Goal: Task Accomplishment & Management: Manage account settings

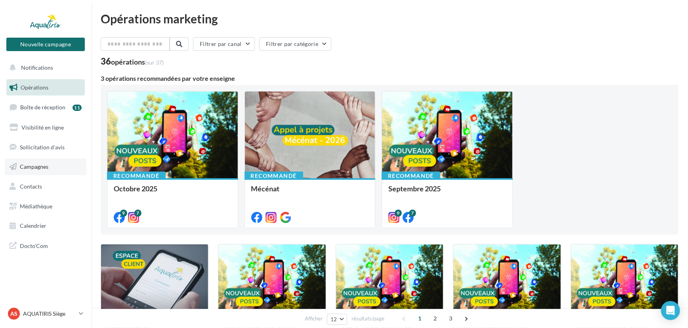
click at [28, 162] on link "Campagnes" at bounding box center [46, 166] width 82 height 17
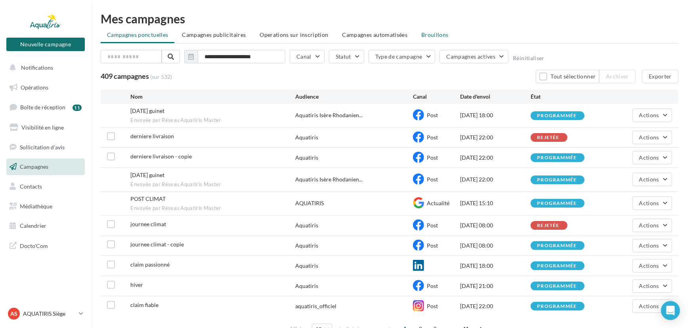
click at [420, 38] on li "Brouillons" at bounding box center [435, 35] width 40 height 14
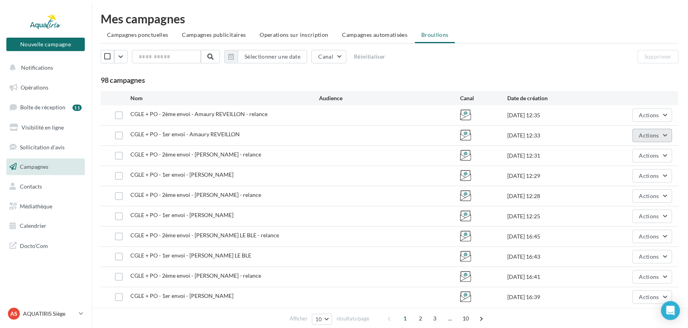
click at [652, 135] on span "Actions" at bounding box center [649, 135] width 20 height 7
click at [650, 153] on button "Editer" at bounding box center [632, 154] width 79 height 21
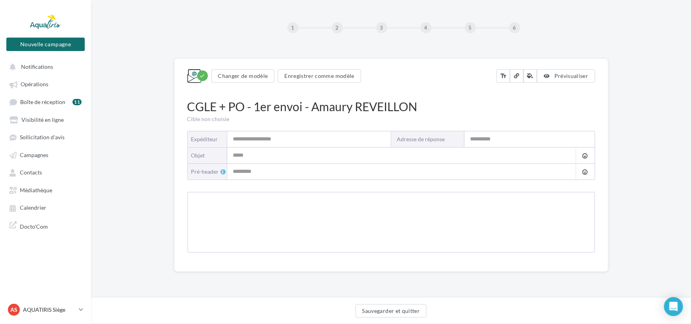
type input "*********"
type input "**********"
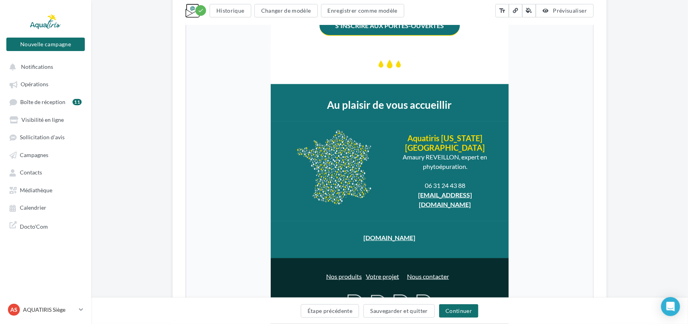
scroll to position [610, 0]
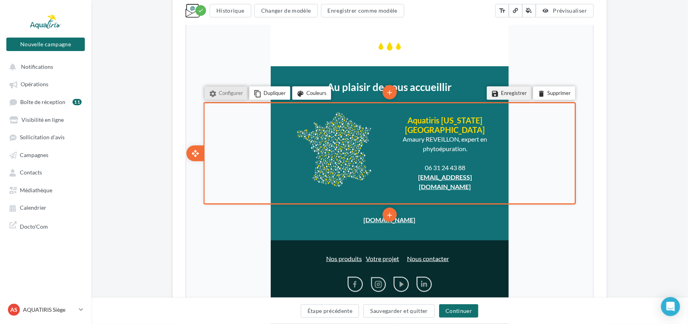
click at [506, 90] on li "save Enregistrer" at bounding box center [507, 92] width 44 height 13
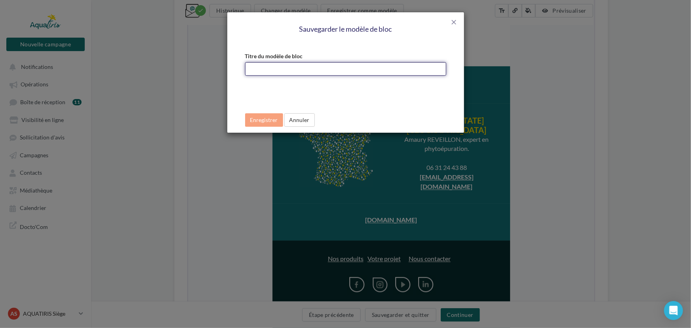
click at [312, 68] on input "Titre du modèle de bloc" at bounding box center [345, 68] width 201 height 13
type input "**********"
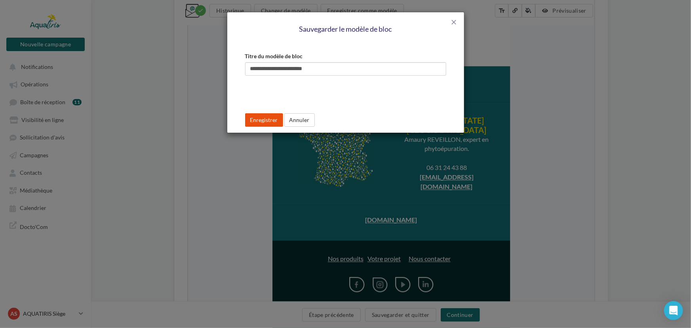
click at [259, 124] on button "Enregistrer" at bounding box center [264, 119] width 38 height 13
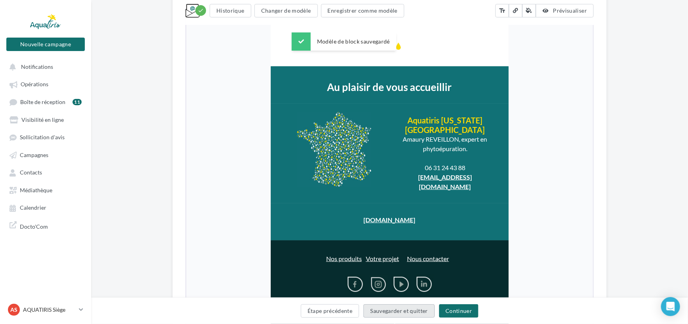
click at [375, 308] on button "Sauvegarder et quitter" at bounding box center [398, 311] width 71 height 13
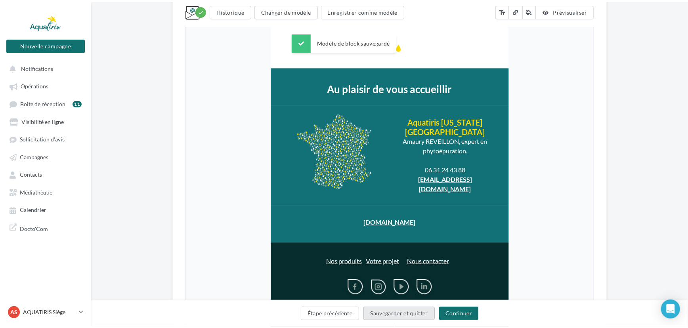
scroll to position [12, 0]
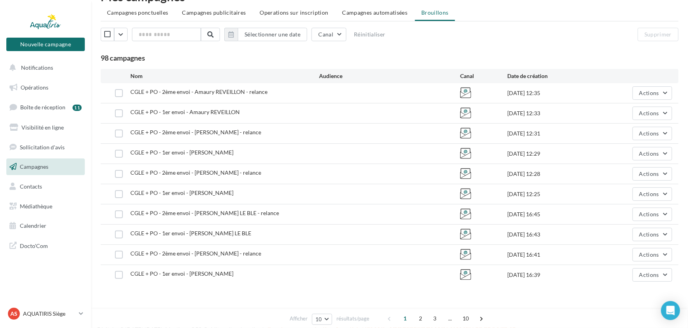
scroll to position [34, 0]
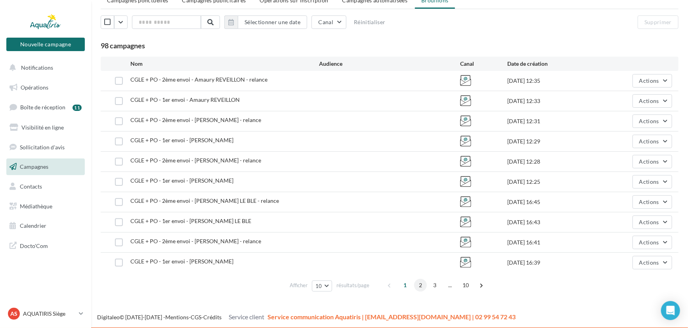
click at [424, 289] on span "2" at bounding box center [420, 285] width 13 height 13
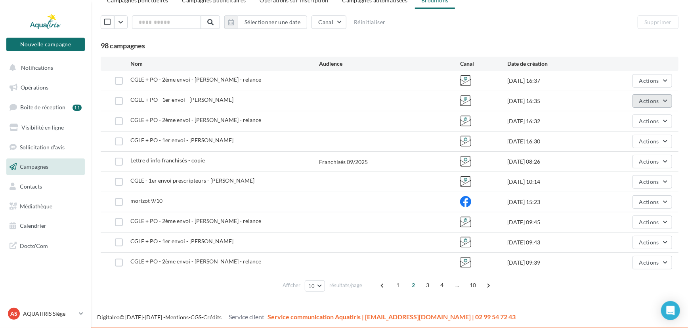
click at [658, 101] on span "Actions" at bounding box center [649, 100] width 20 height 7
click at [635, 115] on button "Editer" at bounding box center [632, 119] width 79 height 21
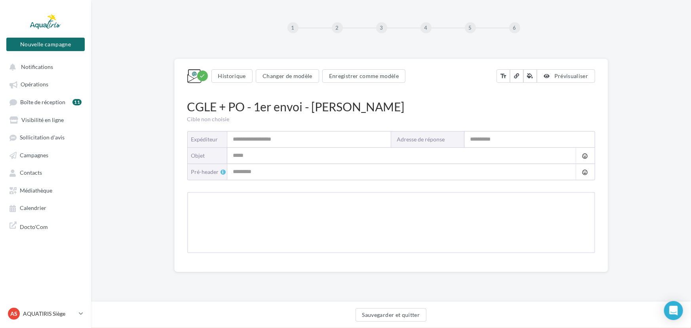
type input "*********"
type input "**********"
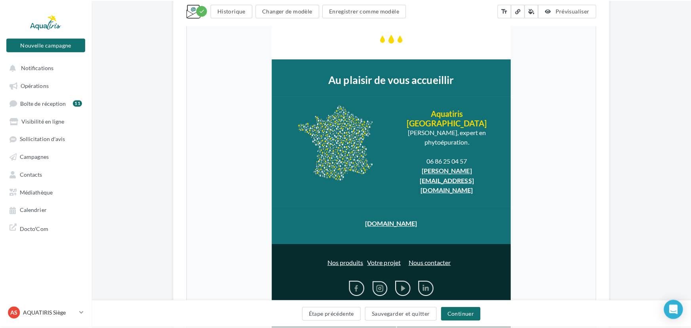
scroll to position [630, 0]
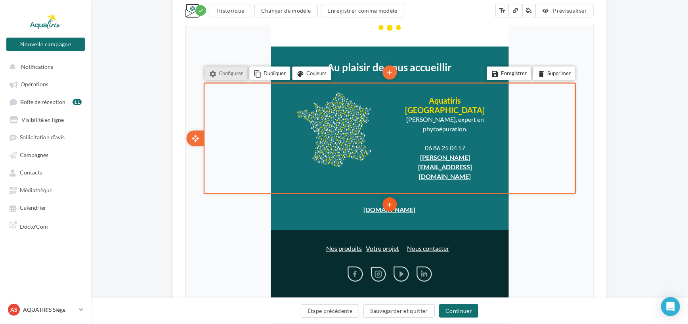
click at [387, 198] on icon "add" at bounding box center [388, 204] width 8 height 13
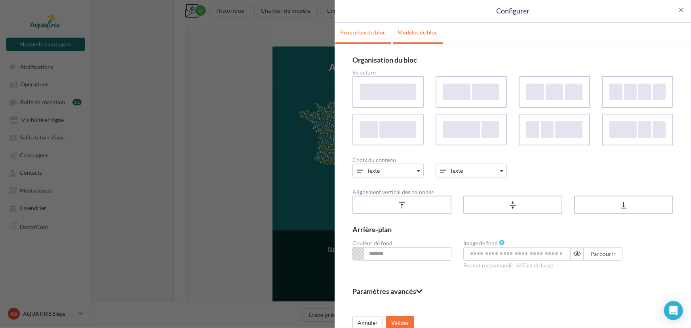
click at [423, 33] on link "Modèles de bloc" at bounding box center [418, 33] width 50 height 20
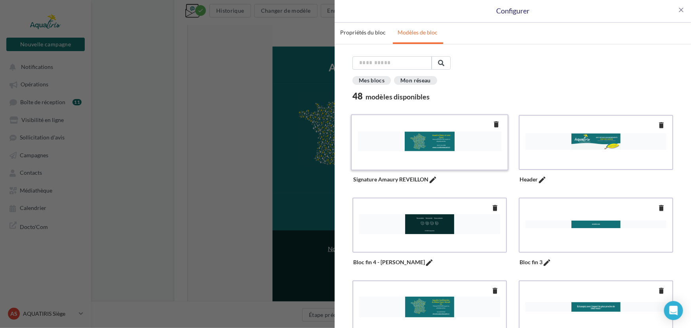
click at [423, 150] on div at bounding box center [430, 141] width 144 height 40
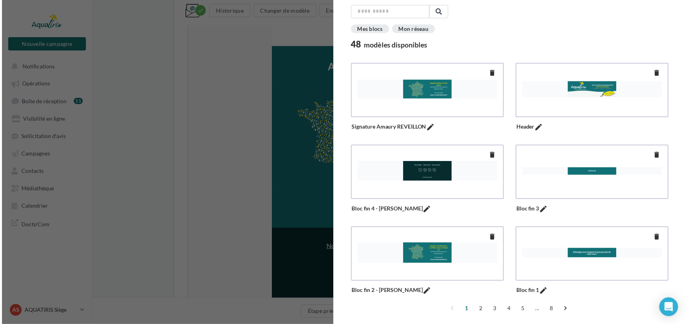
scroll to position [70, 0]
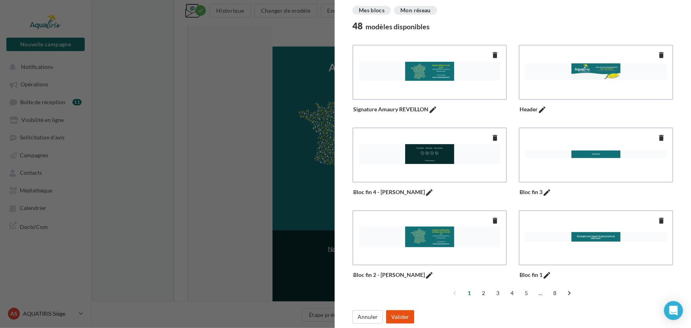
click at [406, 316] on button "Valider" at bounding box center [400, 316] width 28 height 13
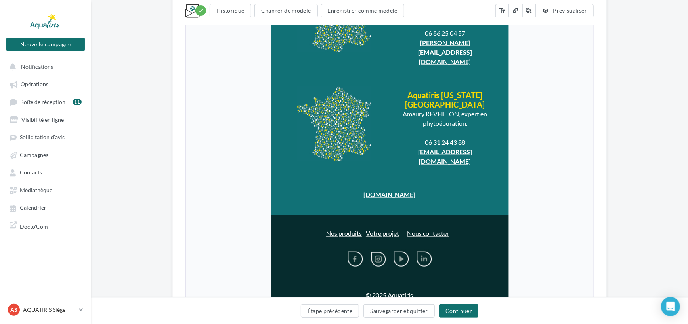
scroll to position [766, 0]
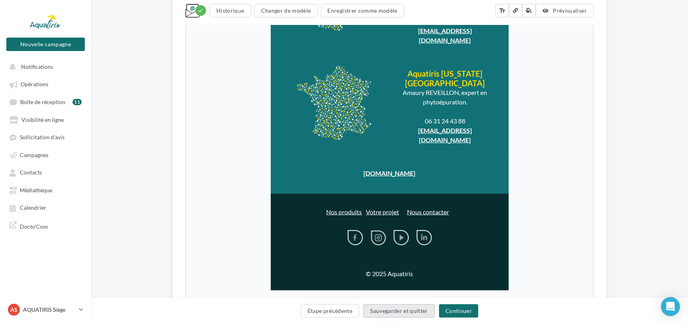
click at [413, 310] on button "Sauvegarder et quitter" at bounding box center [398, 311] width 71 height 13
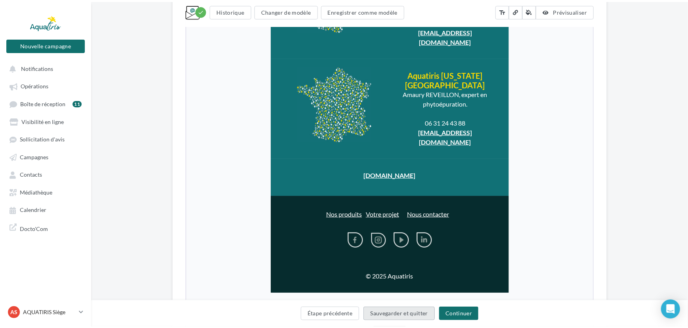
scroll to position [12, 0]
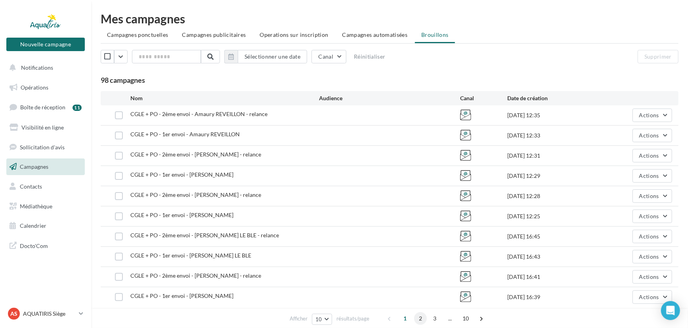
click at [422, 321] on span "2" at bounding box center [420, 318] width 13 height 13
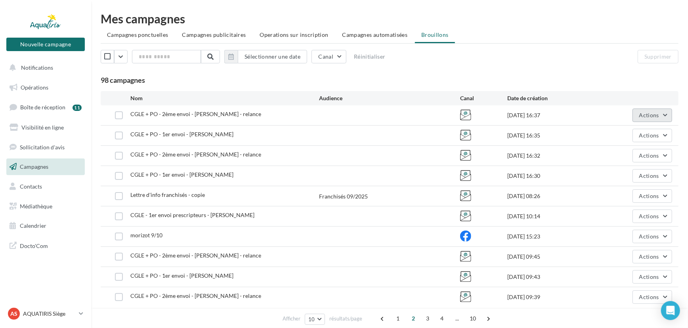
click at [646, 120] on button "Actions" at bounding box center [652, 115] width 40 height 13
click at [631, 130] on button "Editer" at bounding box center [632, 134] width 79 height 21
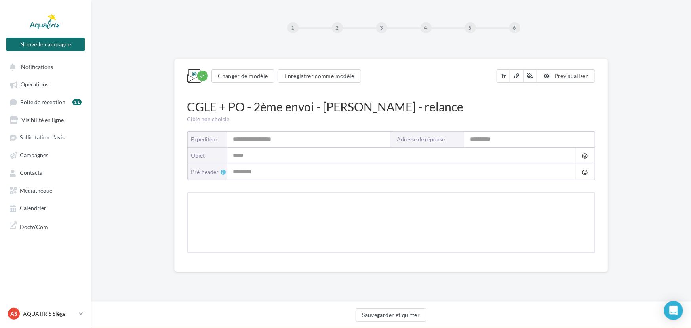
type input "*********"
type input "**********"
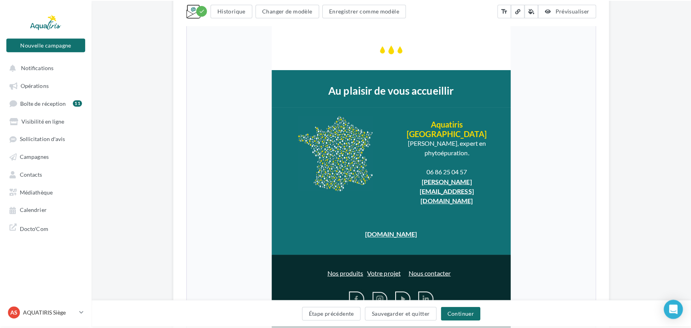
scroll to position [618, 0]
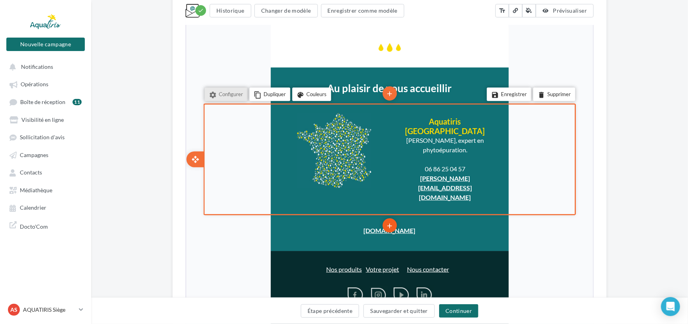
click at [391, 219] on icon "add" at bounding box center [388, 225] width 8 height 13
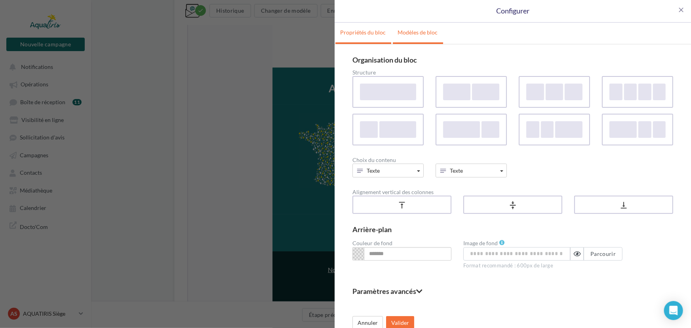
click at [431, 36] on link "Modèles de bloc" at bounding box center [418, 33] width 50 height 20
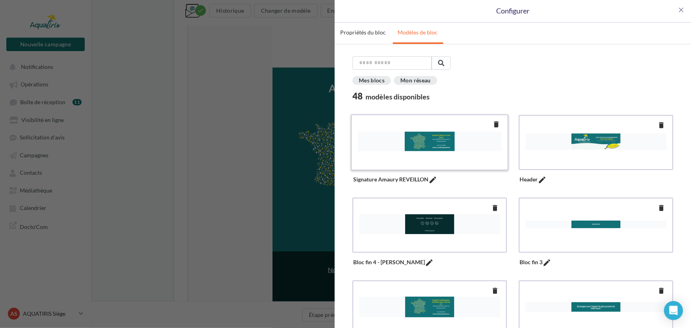
click at [403, 137] on div at bounding box center [430, 141] width 144 height 40
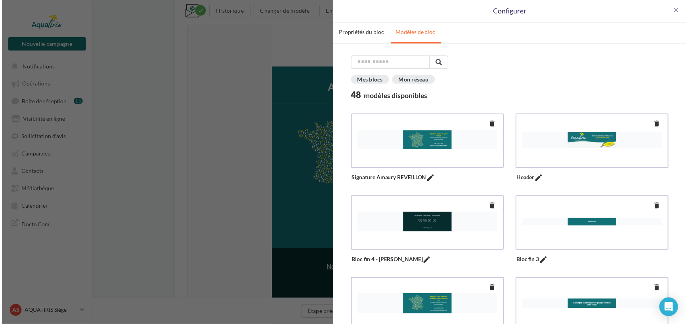
scroll to position [70, 0]
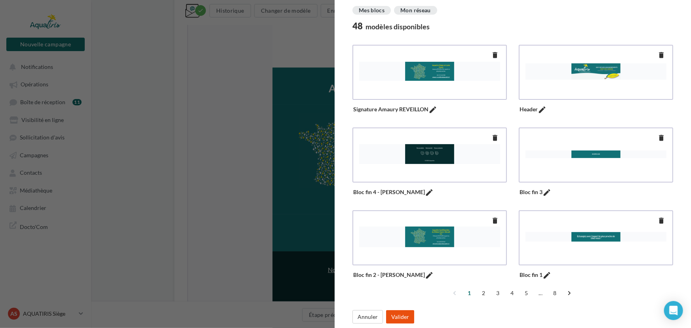
click at [400, 318] on button "Valider" at bounding box center [400, 316] width 28 height 13
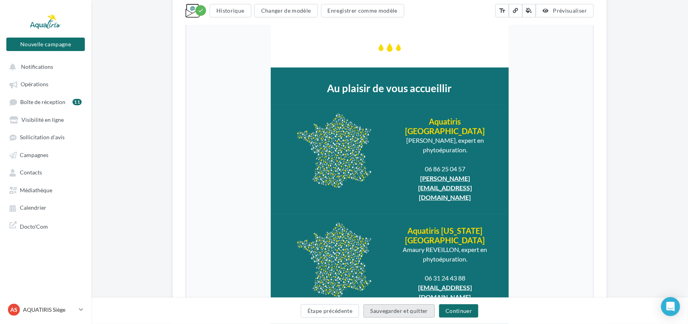
click at [404, 313] on button "Sauvegarder et quitter" at bounding box center [398, 311] width 71 height 13
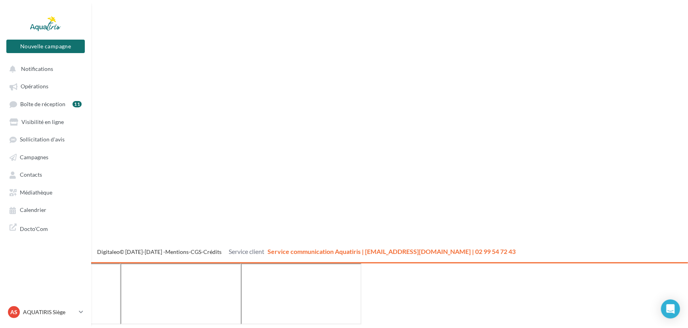
scroll to position [12, 0]
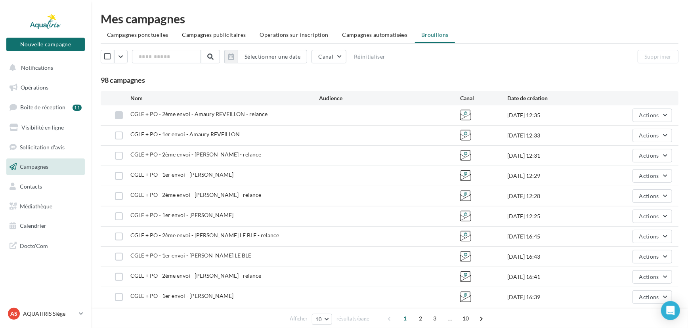
click at [121, 116] on label at bounding box center [119, 115] width 8 height 8
click at [118, 135] on label at bounding box center [119, 136] width 8 height 8
click at [664, 56] on button "Supprimer" at bounding box center [657, 56] width 41 height 13
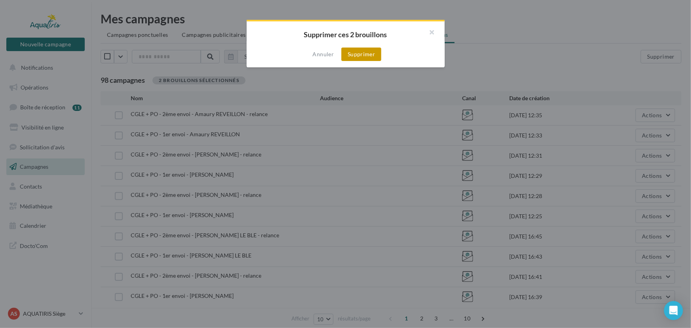
click at [369, 53] on button "Supprimer" at bounding box center [362, 54] width 40 height 13
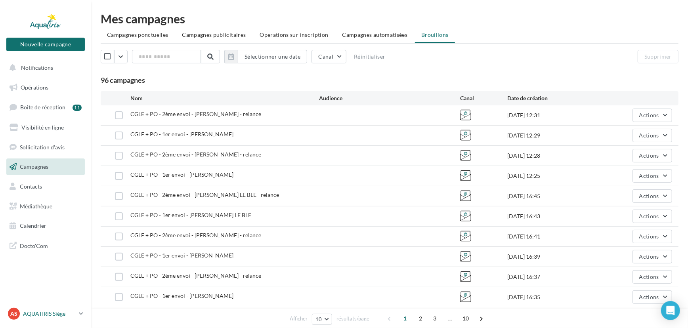
click at [62, 311] on p "AQUATIRIS Siège" at bounding box center [49, 314] width 53 height 8
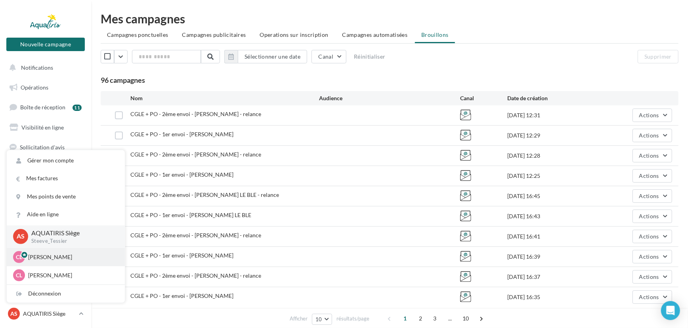
click at [53, 255] on p "[PERSON_NAME]" at bounding box center [71, 257] width 87 height 8
